Goal: Task Accomplishment & Management: Manage account settings

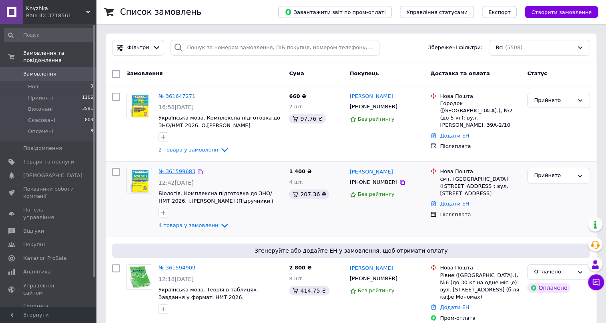
click at [180, 171] on link "№ 361599683" at bounding box center [177, 172] width 37 height 6
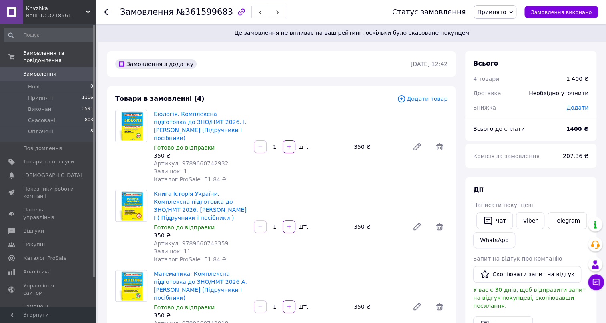
click at [108, 9] on icon at bounding box center [107, 12] width 6 height 6
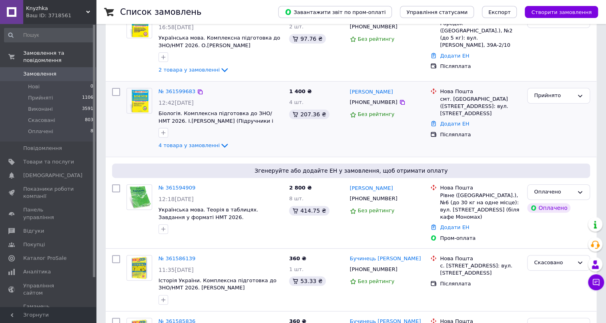
scroll to position [36, 0]
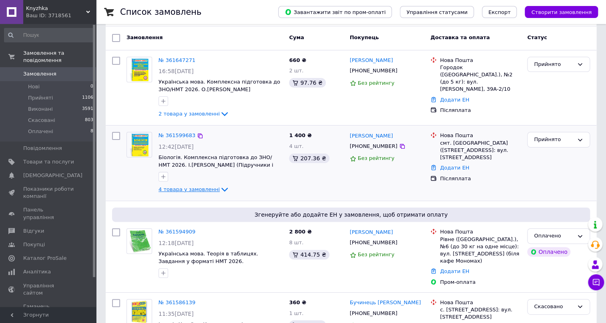
click at [192, 188] on span "4 товара у замовленні" at bounding box center [189, 190] width 61 height 6
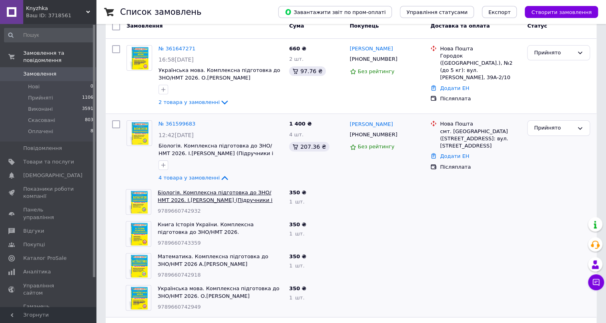
scroll to position [0, 0]
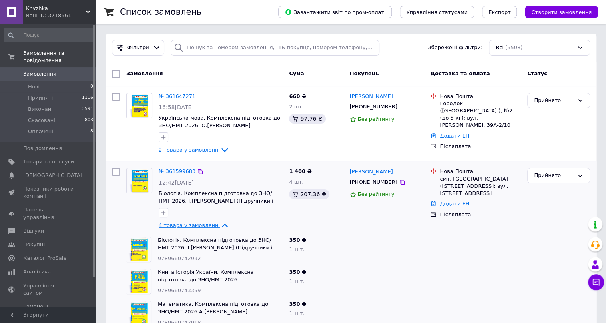
click at [190, 225] on span "4 товара у замовленні" at bounding box center [189, 226] width 61 height 6
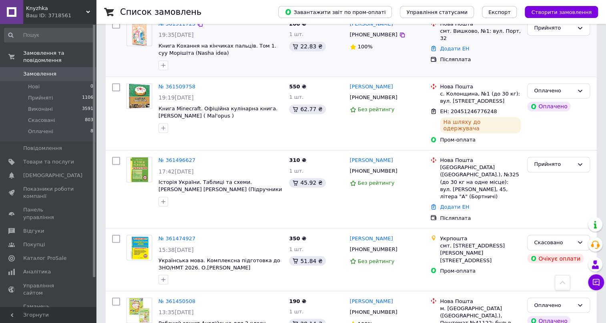
scroll to position [618, 0]
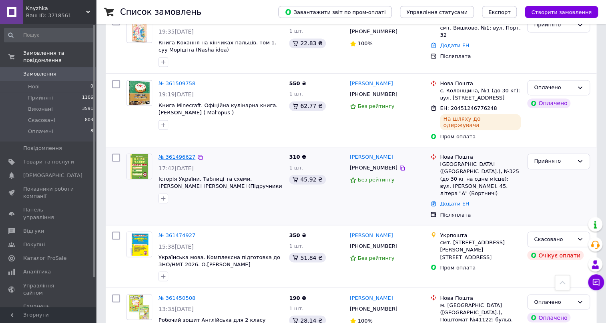
click at [171, 154] on link "№ 361496627" at bounding box center [177, 157] width 37 height 6
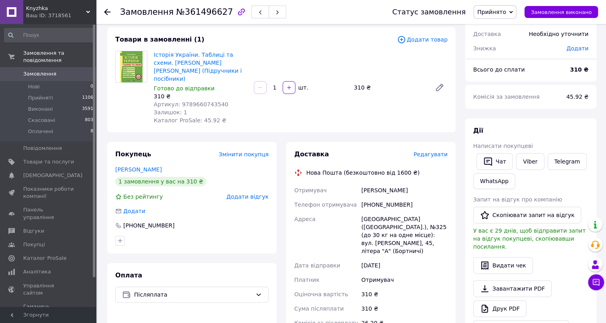
scroll to position [250, 0]
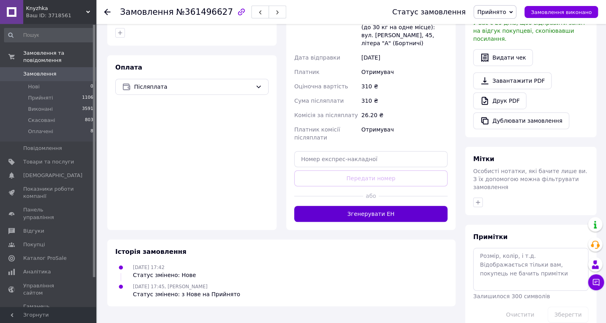
click at [375, 206] on button "Згенерувати ЕН" at bounding box center [370, 214] width 153 height 16
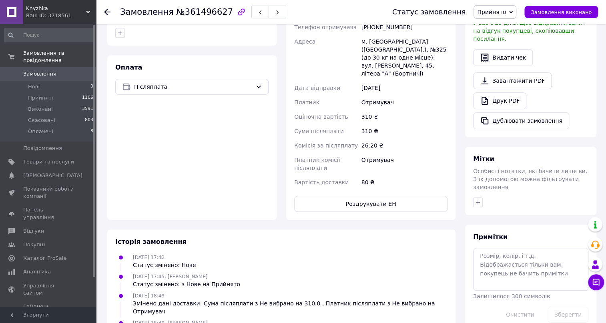
click at [107, 14] on use at bounding box center [107, 12] width 6 height 6
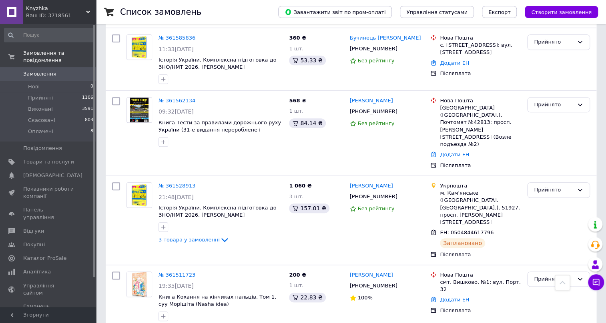
scroll to position [473, 0]
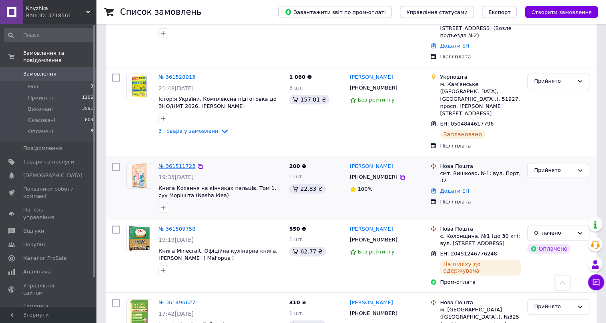
click at [170, 163] on link "№ 361511723" at bounding box center [177, 166] width 37 height 6
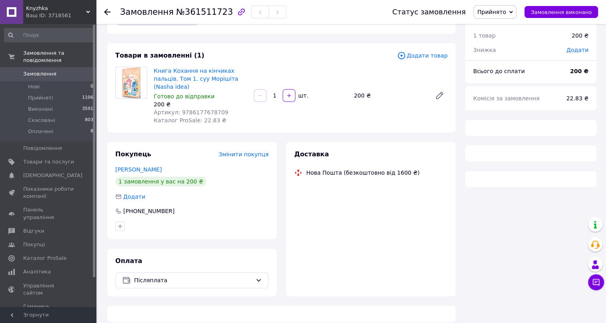
scroll to position [250, 0]
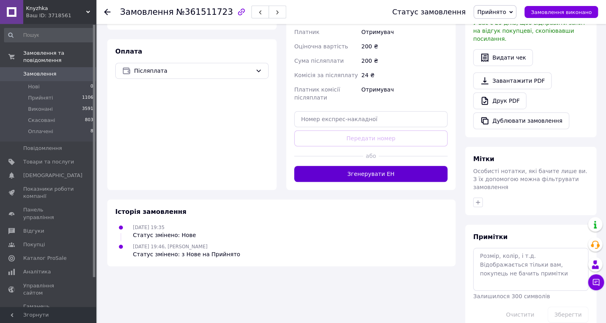
click at [351, 166] on button "Згенерувати ЕН" at bounding box center [370, 174] width 153 height 16
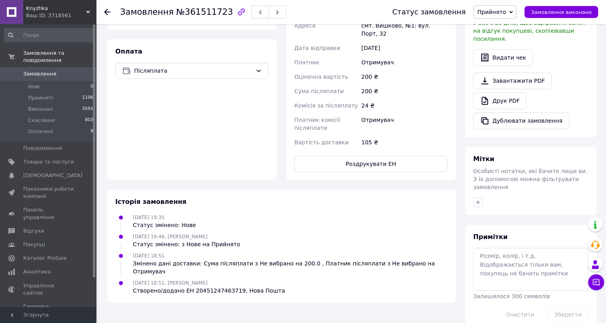
click at [106, 12] on use at bounding box center [107, 12] width 6 height 6
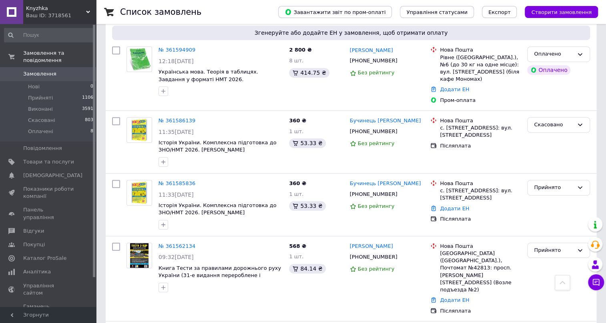
scroll to position [291, 0]
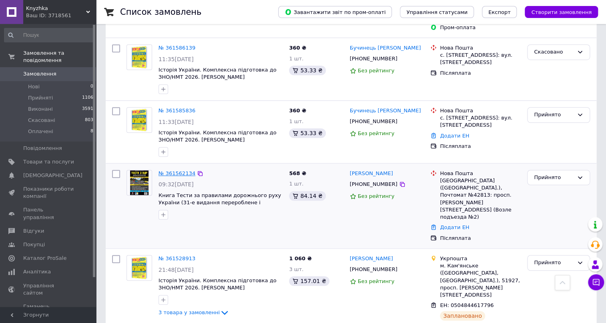
click at [175, 171] on link "№ 361562134" at bounding box center [177, 174] width 37 height 6
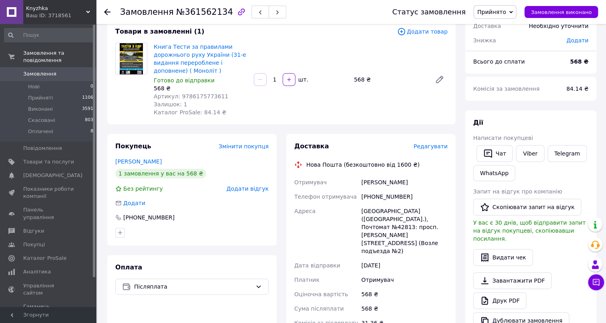
scroll to position [250, 0]
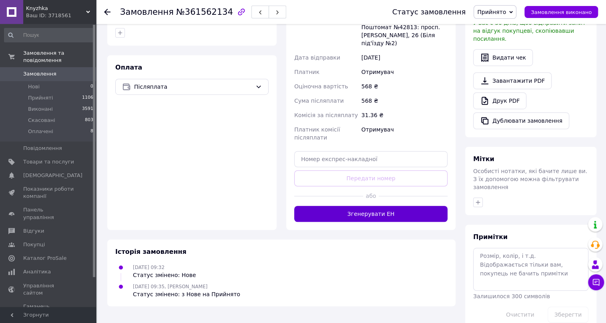
click at [358, 206] on button "Згенерувати ЕН" at bounding box center [370, 214] width 153 height 16
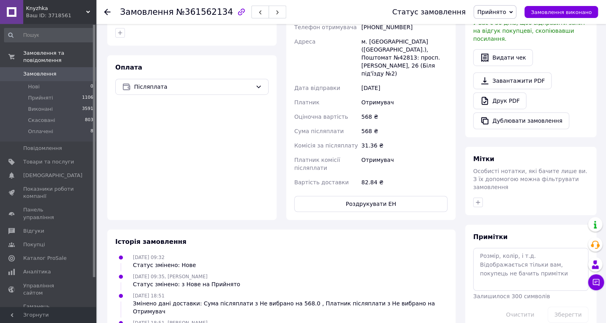
click at [110, 13] on icon at bounding box center [107, 12] width 6 height 6
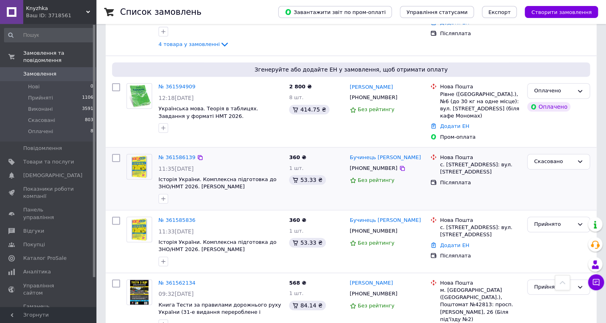
scroll to position [182, 0]
click at [174, 217] on link "№ 361585836" at bounding box center [177, 220] width 37 height 6
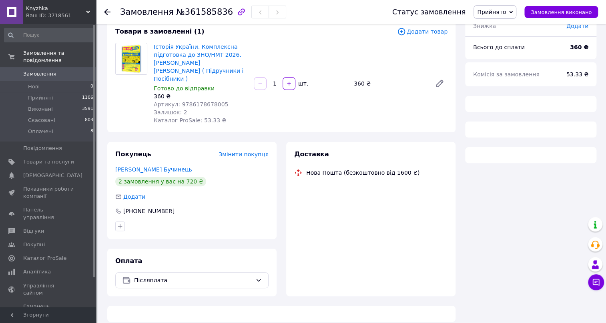
scroll to position [182, 0]
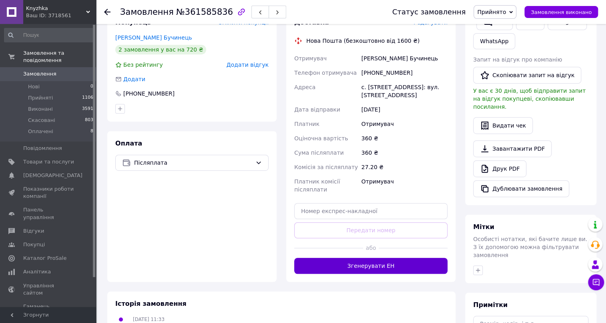
click at [372, 258] on button "Згенерувати ЕН" at bounding box center [370, 266] width 153 height 16
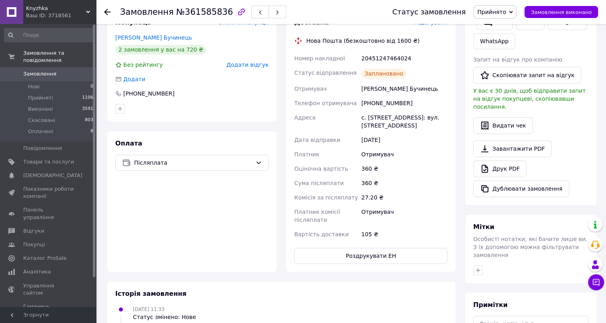
click at [107, 12] on use at bounding box center [107, 12] width 6 height 6
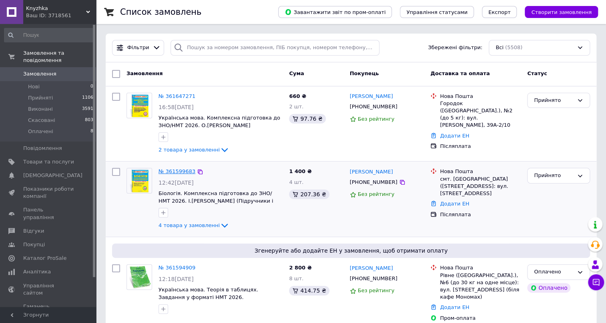
click at [176, 171] on link "№ 361599683" at bounding box center [177, 172] width 37 height 6
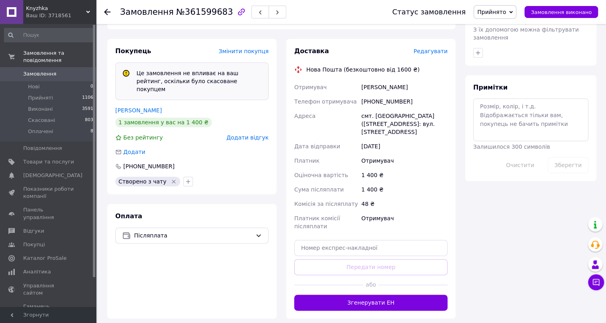
scroll to position [417, 0]
click at [365, 295] on button "Згенерувати ЕН" at bounding box center [370, 303] width 153 height 16
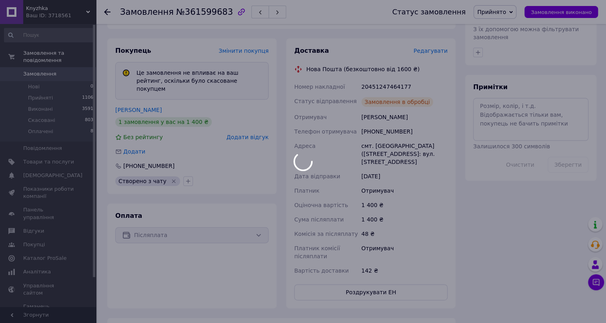
scroll to position [400, 0]
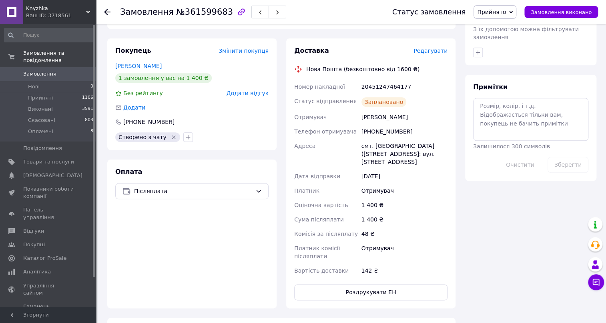
click at [107, 11] on icon at bounding box center [107, 12] width 6 height 6
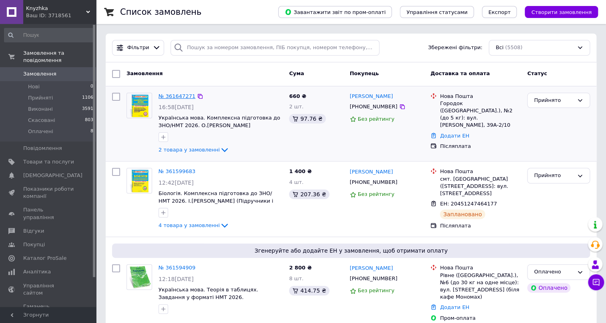
click at [181, 95] on link "№ 361647271" at bounding box center [177, 96] width 37 height 6
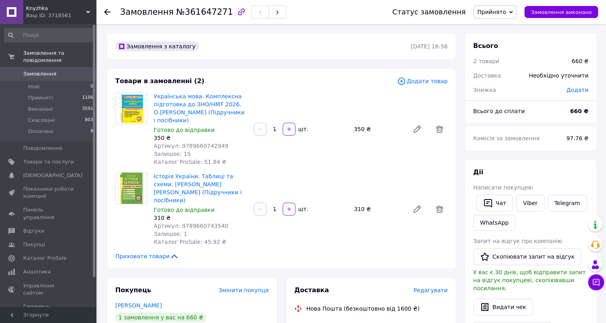
click at [107, 14] on use at bounding box center [107, 12] width 6 height 6
